Goal: Communication & Community: Answer question/provide support

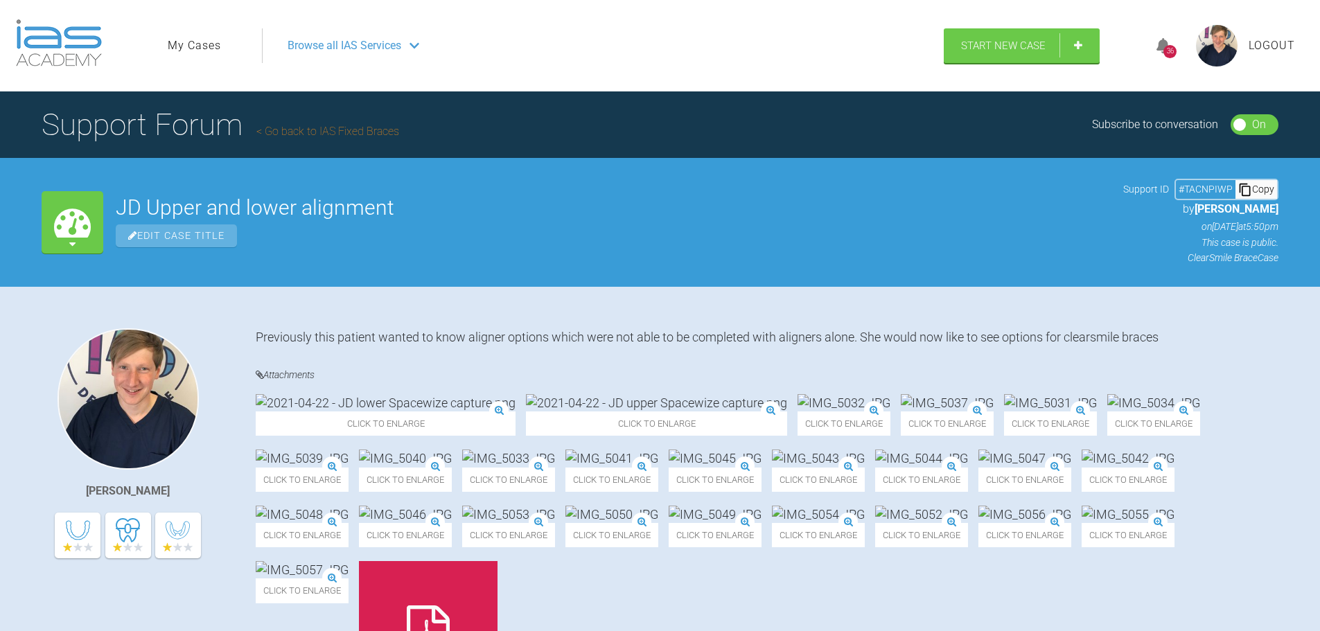
click at [177, 44] on link "My Cases" at bounding box center [194, 46] width 53 height 18
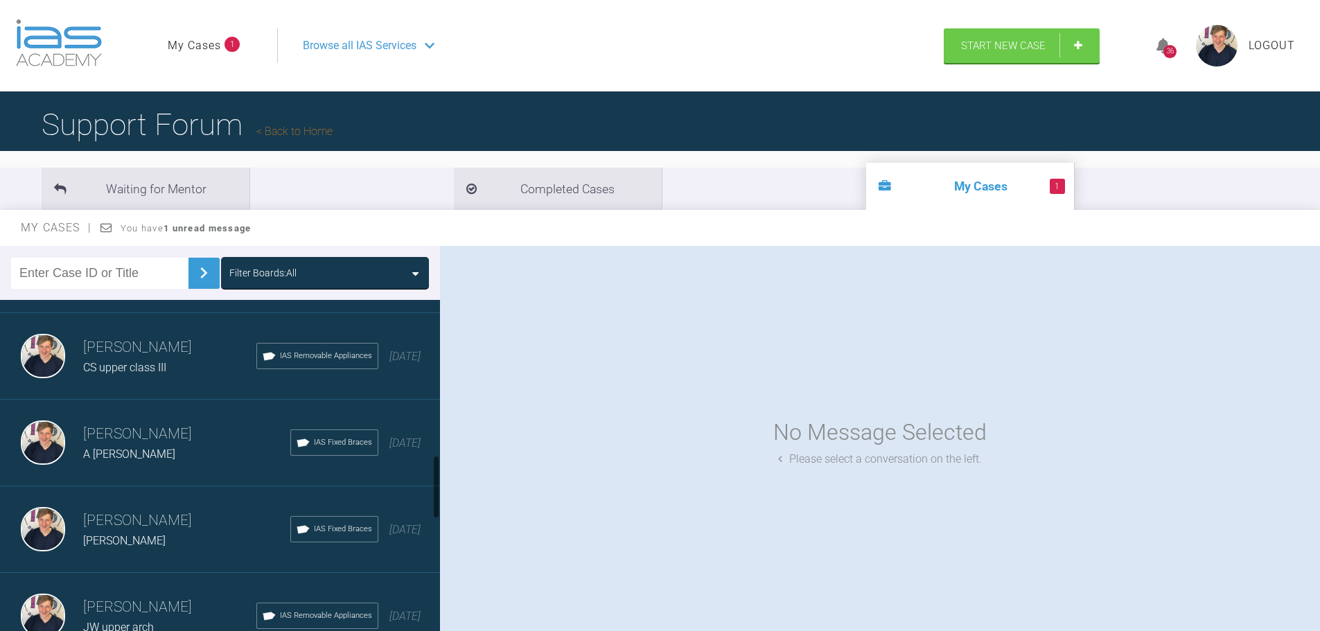
scroll to position [832, 0]
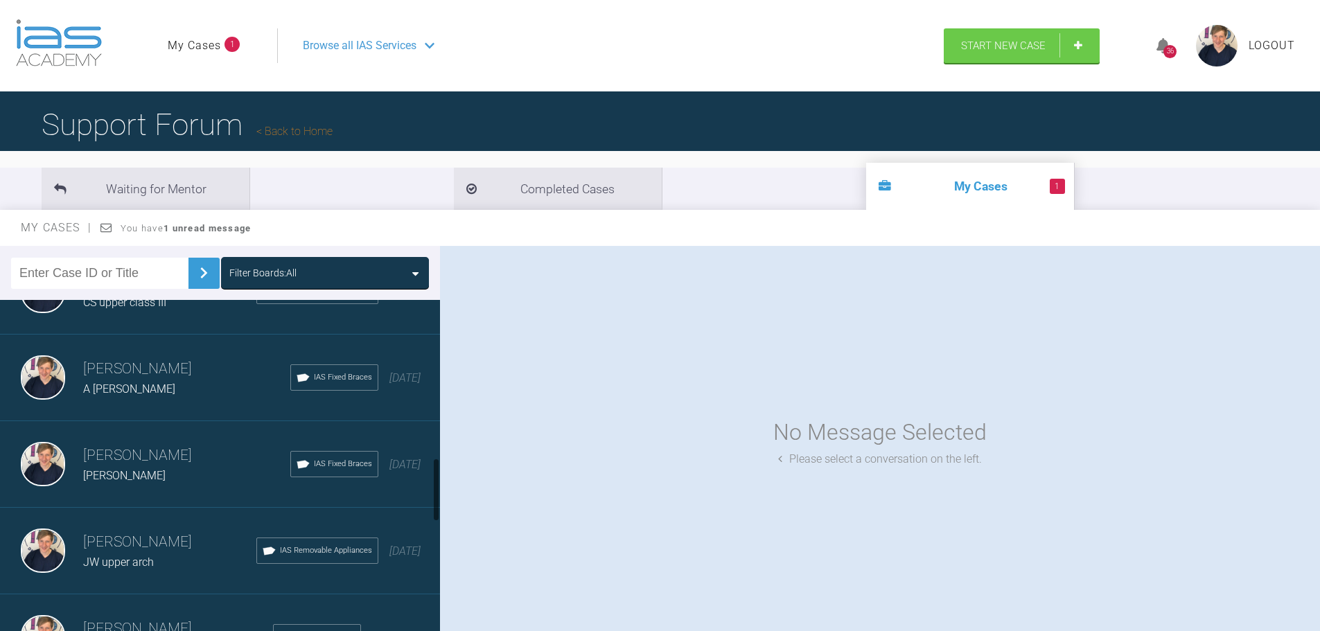
click at [153, 462] on h3 "[PERSON_NAME]" at bounding box center [186, 456] width 207 height 24
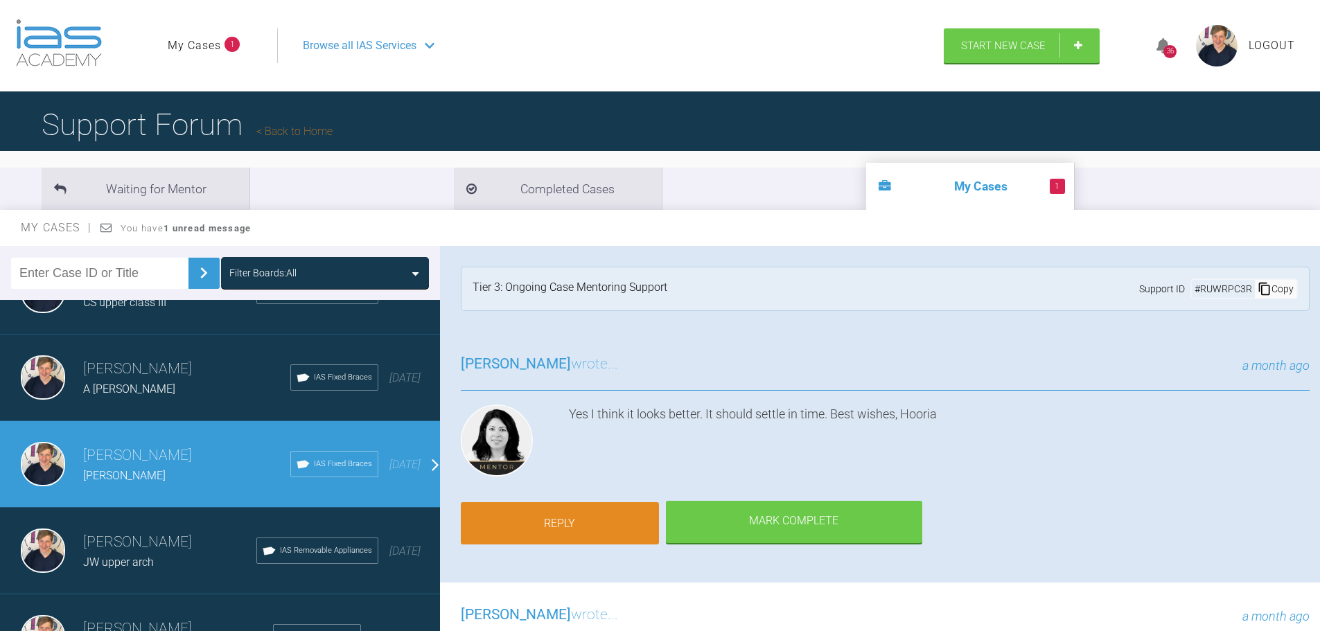
click at [577, 523] on link "Reply" at bounding box center [560, 523] width 198 height 43
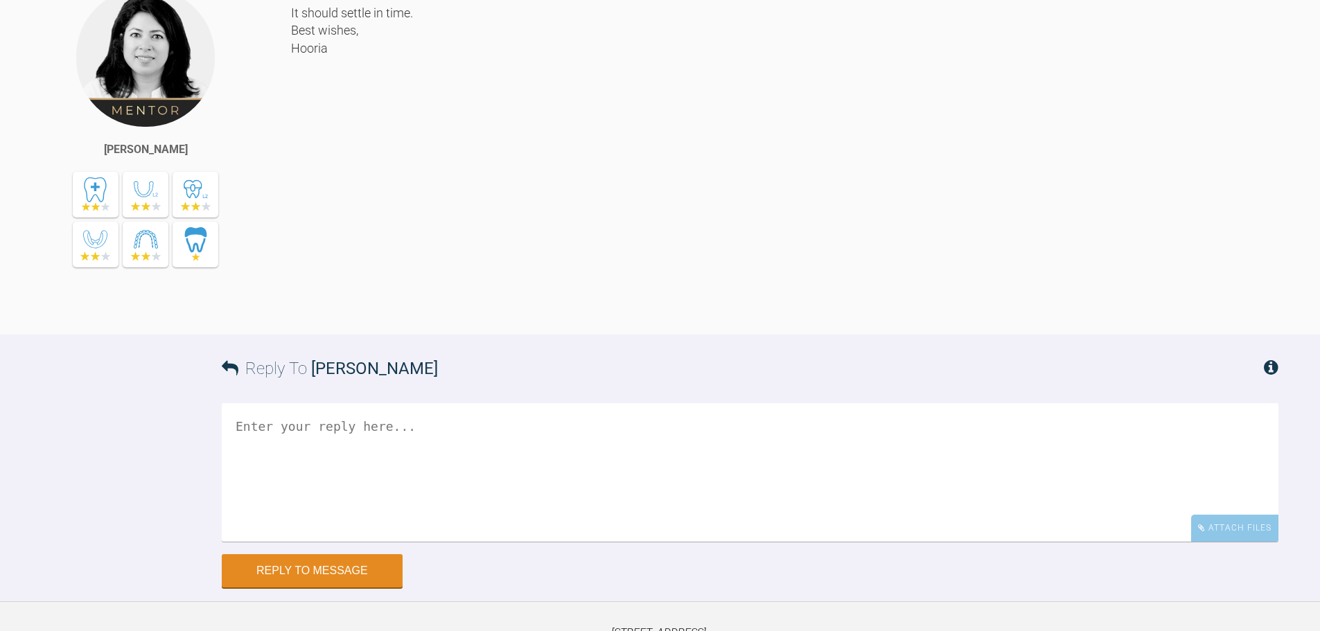
scroll to position [5648, 0]
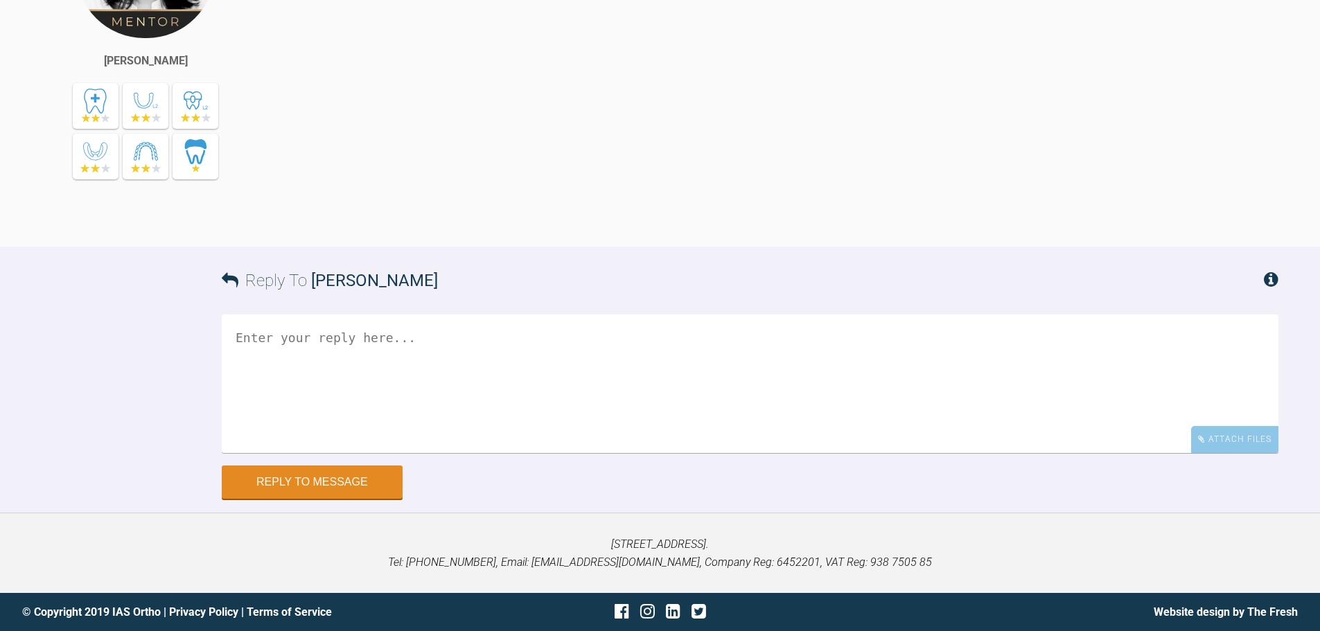
click at [491, 368] on textarea at bounding box center [750, 384] width 1057 height 139
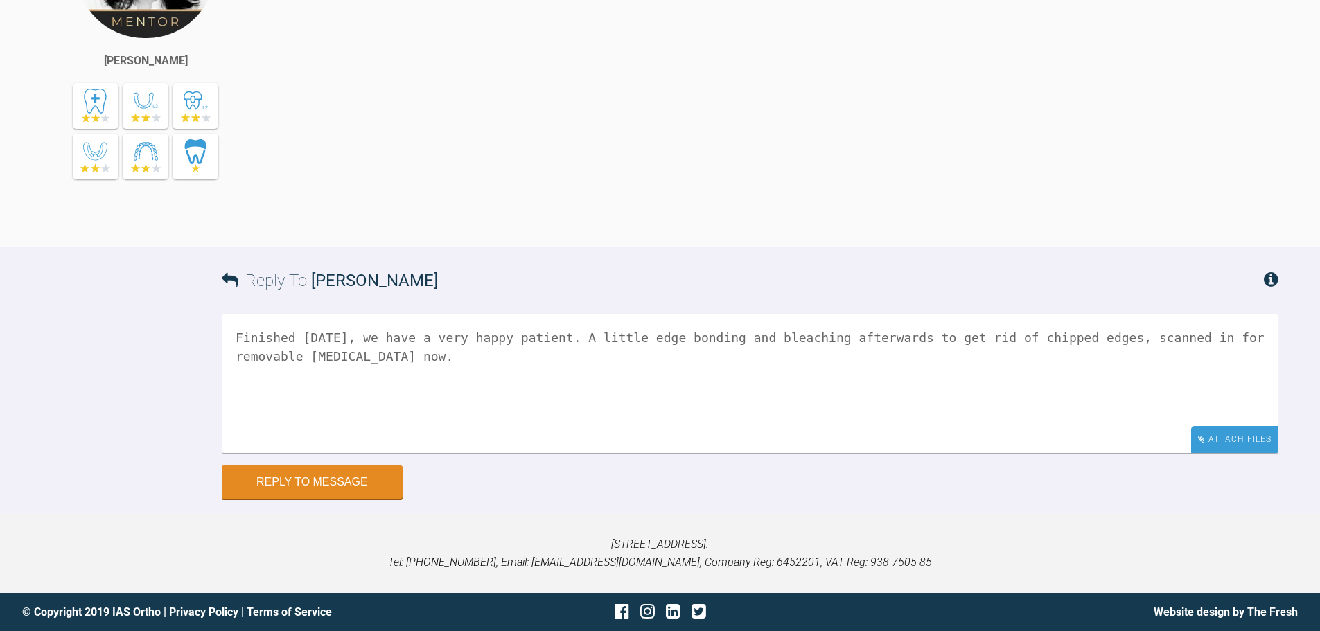
click at [1225, 439] on div "Attach Files" at bounding box center [1234, 439] width 87 height 27
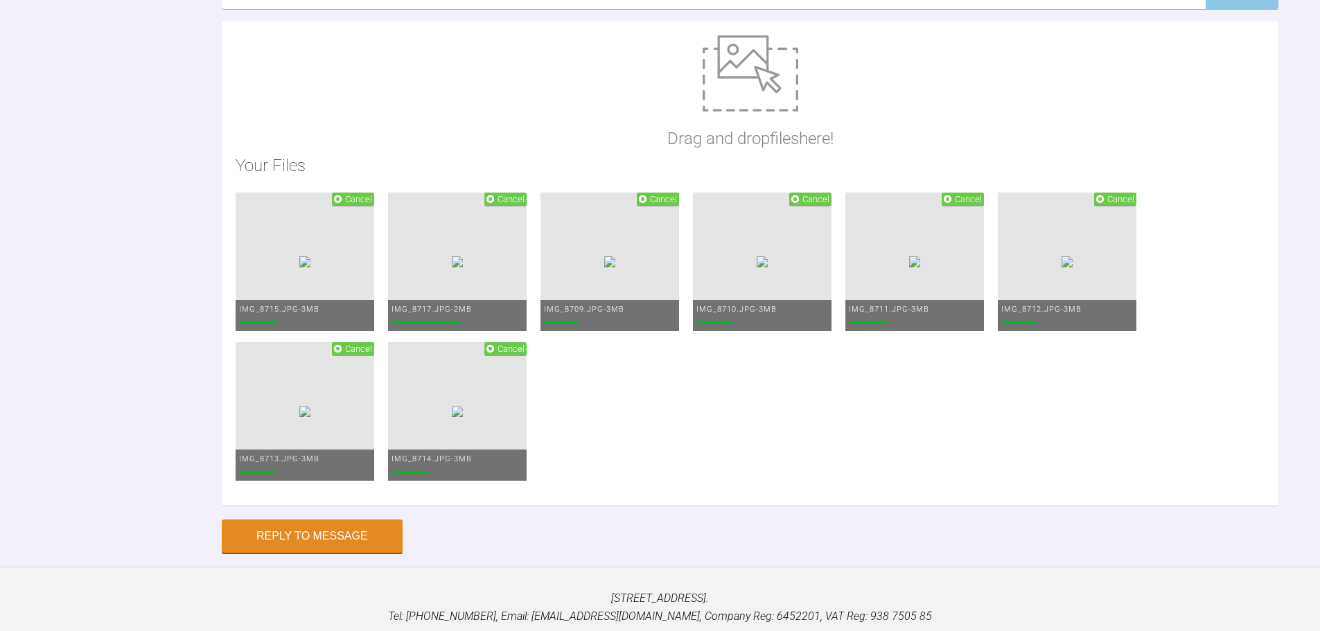
scroll to position [5897, 0]
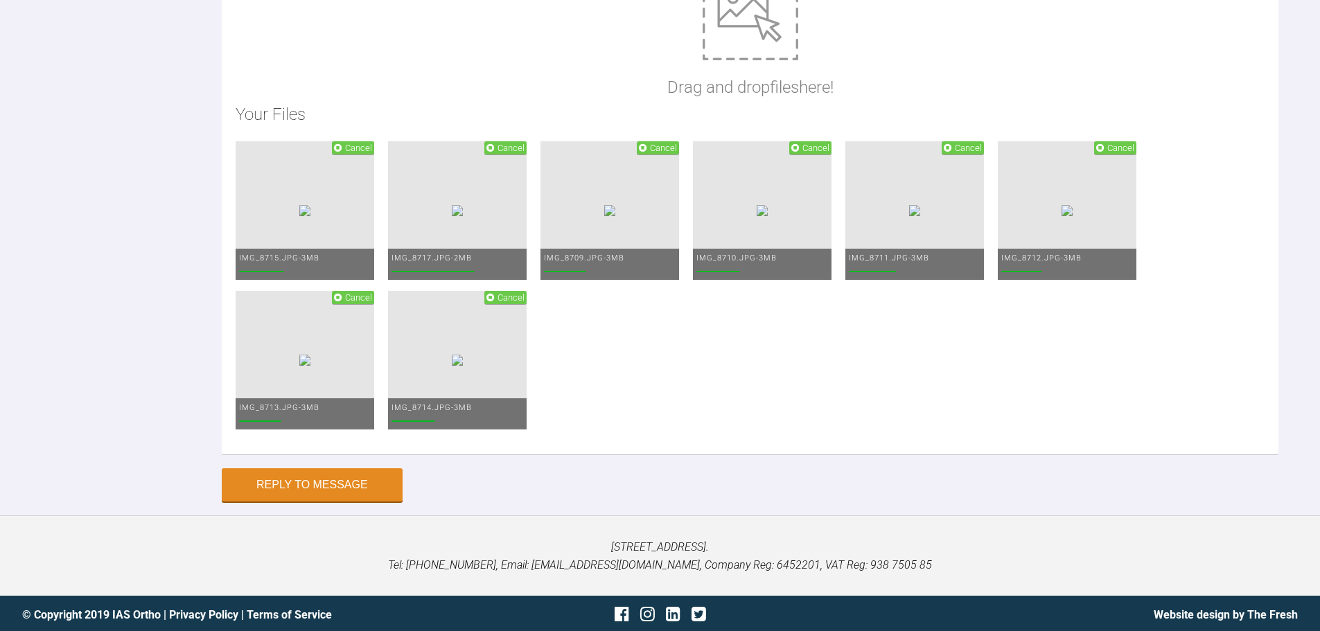
scroll to position [6146, 0]
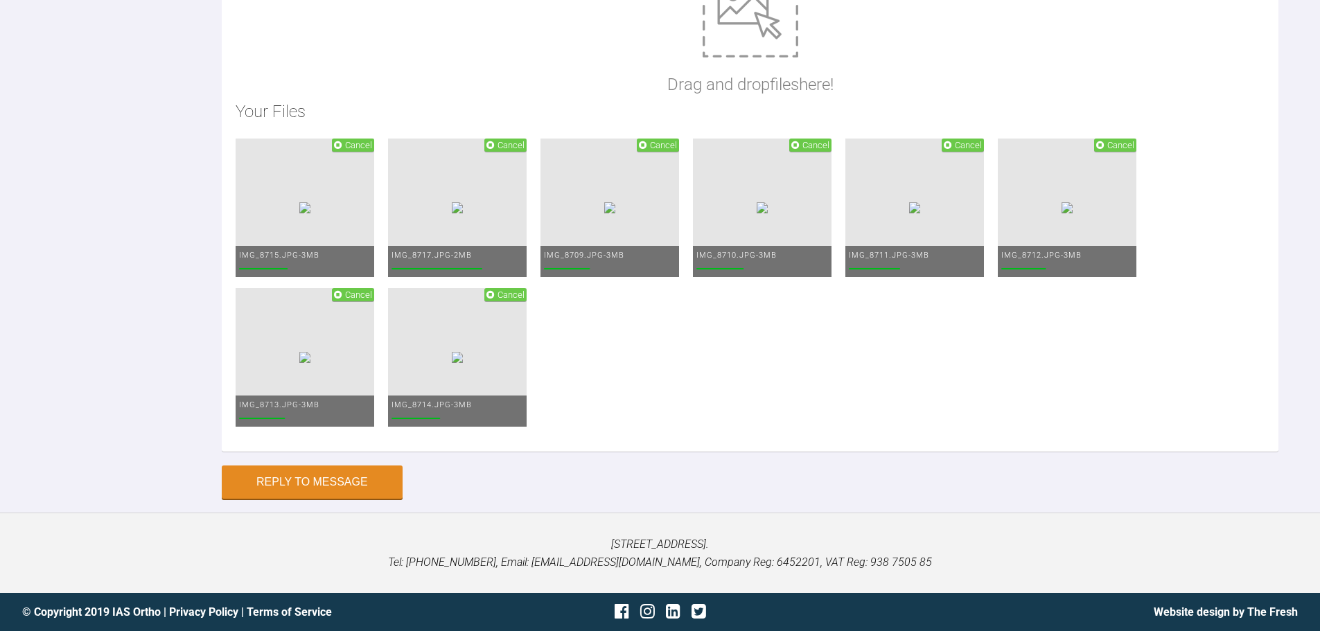
type textarea "Finished [DATE], we have a very happy patient. A little edge bonding and bleach…"
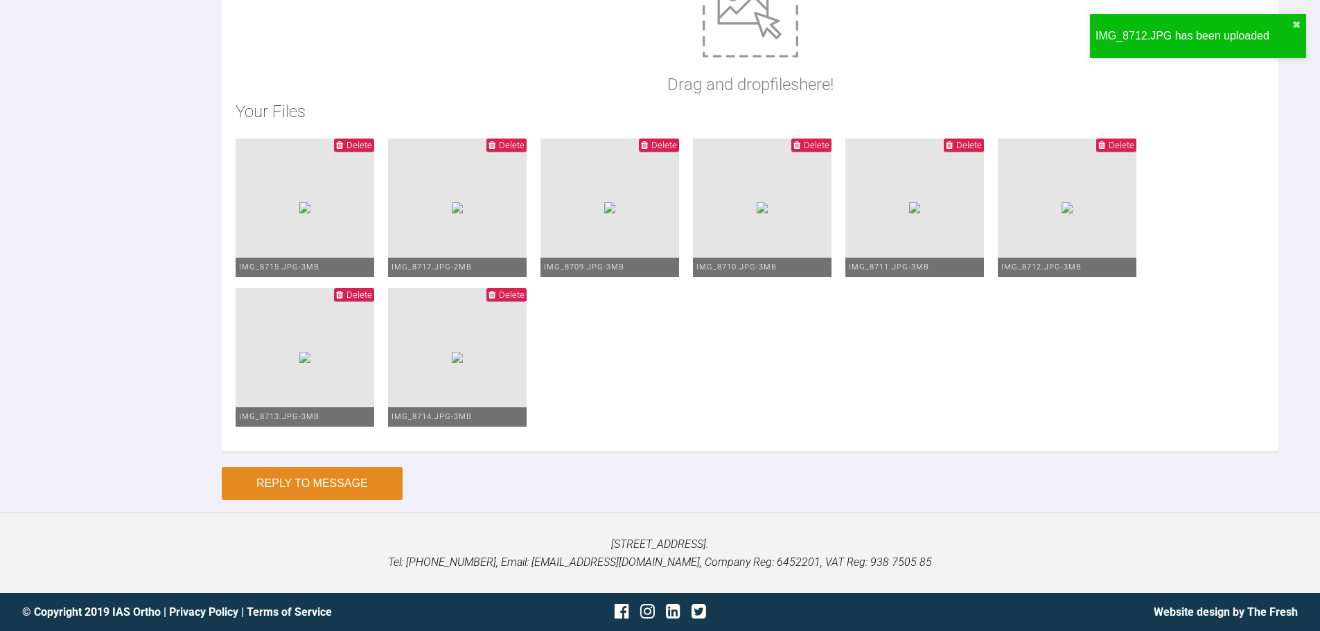
click at [377, 491] on button "Reply to Message" at bounding box center [312, 483] width 181 height 33
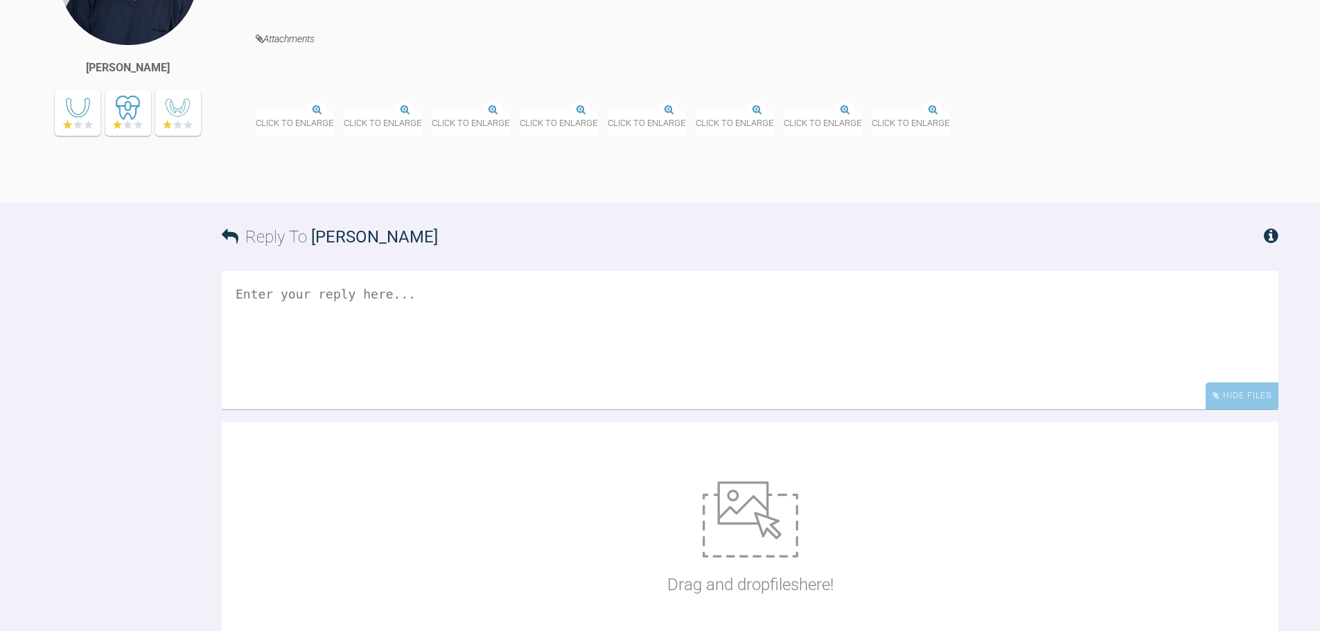
scroll to position [5837, 0]
